Goal: Transaction & Acquisition: Purchase product/service

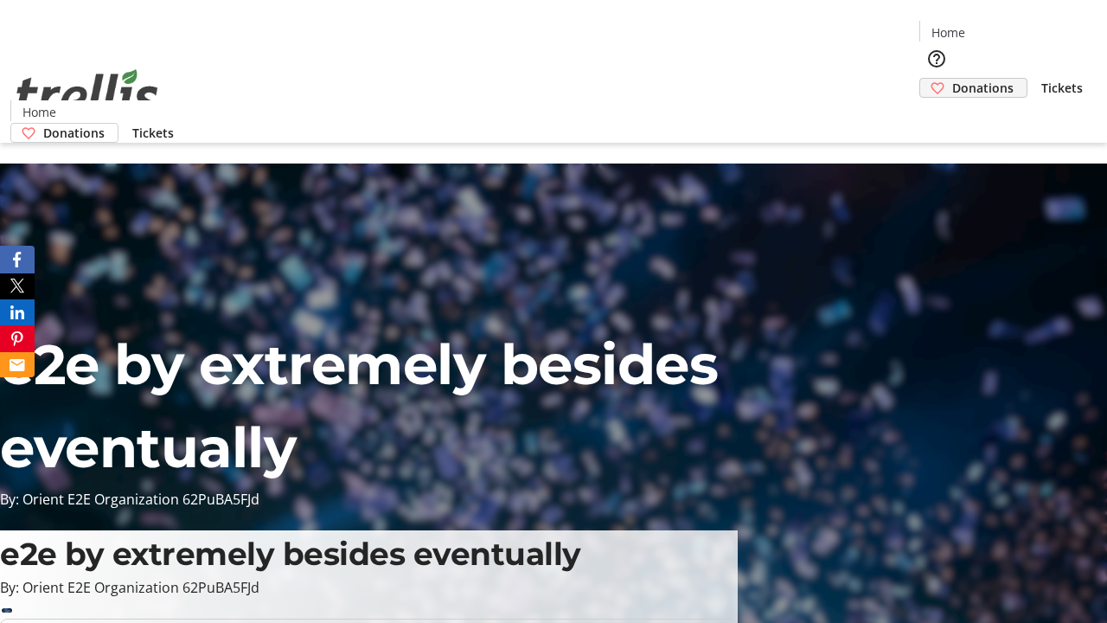
click at [952, 79] on span "Donations" at bounding box center [982, 88] width 61 height 18
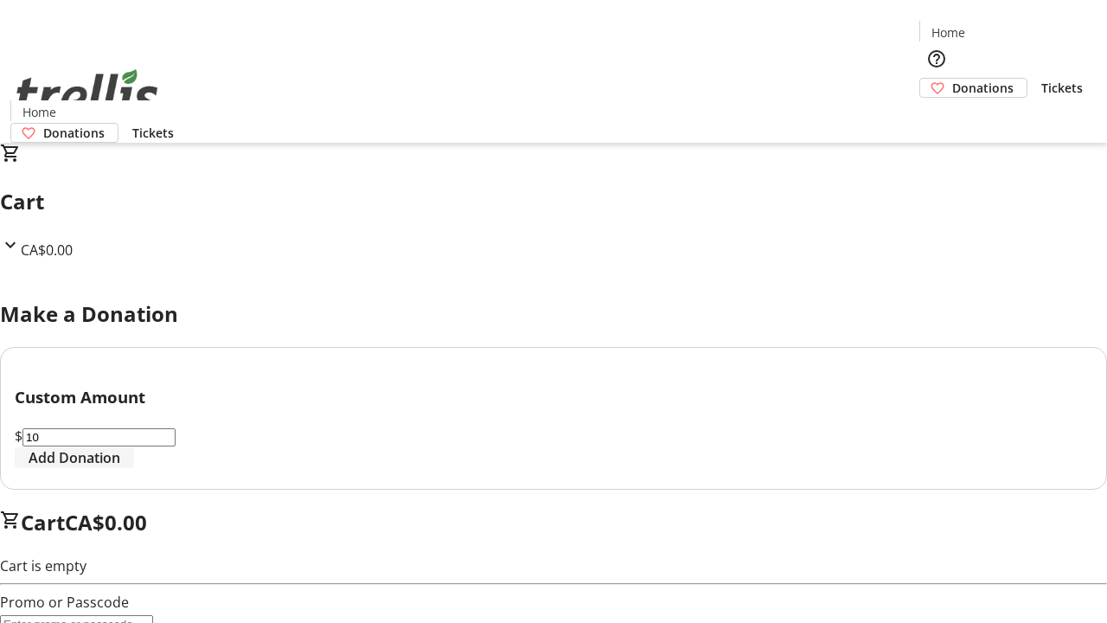
click at [120, 468] on span "Add Donation" at bounding box center [75, 457] width 92 height 21
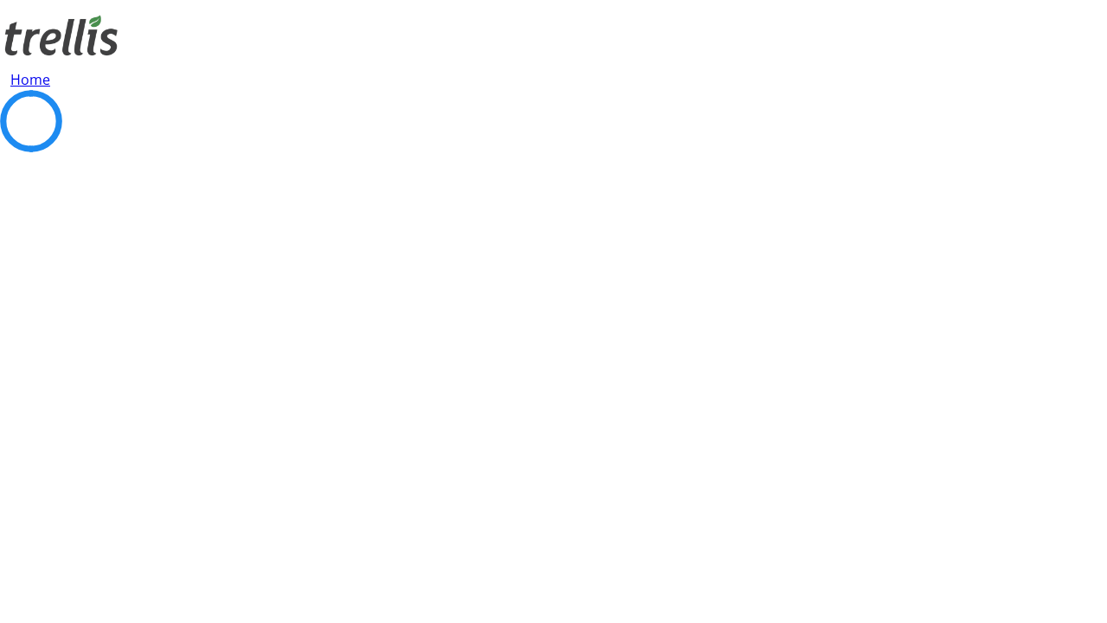
select select "CA"
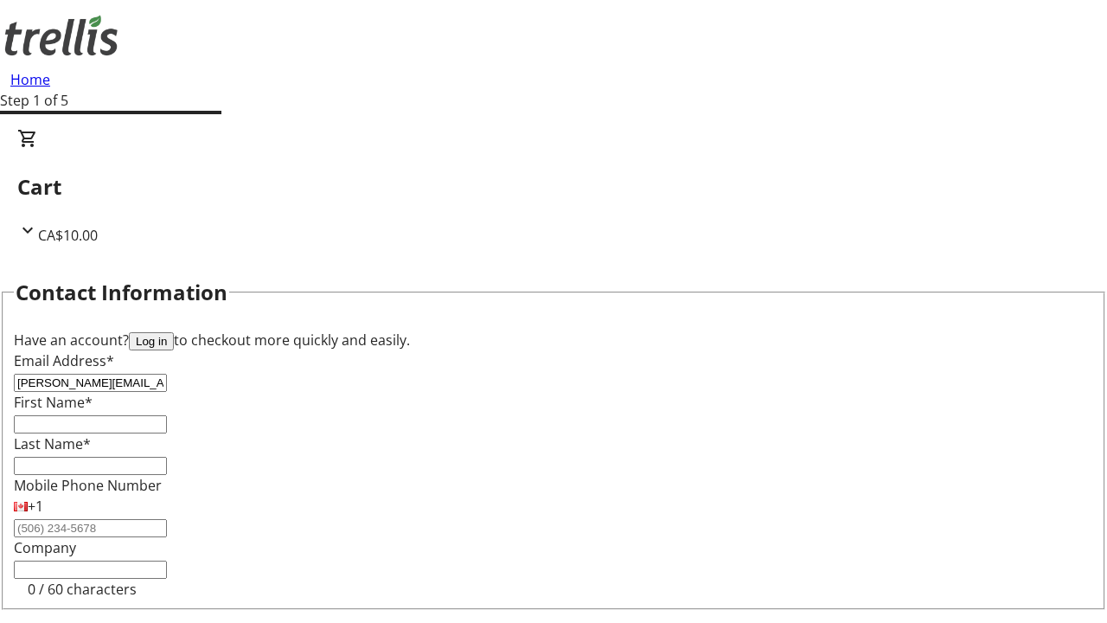
type input "[PERSON_NAME][EMAIL_ADDRESS][DOMAIN_NAME]"
type input "[DEMOGRAPHIC_DATA]"
type input "[PERSON_NAME]"
type input "[STREET_ADDRESS][PERSON_NAME]"
type input "Kelowna"
